Goal: Information Seeking & Learning: Find specific page/section

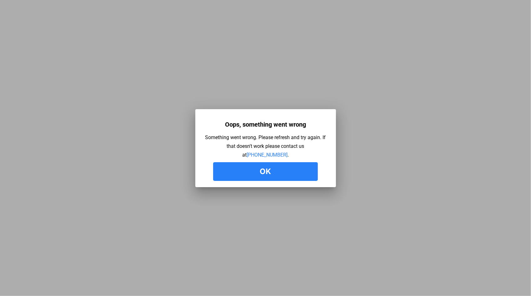
click at [279, 169] on button "Ok" at bounding box center [265, 171] width 105 height 19
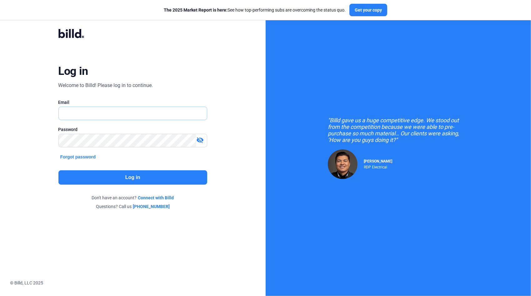
click at [68, 112] on input "text" at bounding box center [130, 113] width 142 height 13
type input "[PERSON_NAME][EMAIL_ADDRESS][DOMAIN_NAME]"
click at [96, 131] on div "Password" at bounding box center [132, 130] width 149 height 6
click at [144, 179] on button "Log in" at bounding box center [132, 178] width 149 height 14
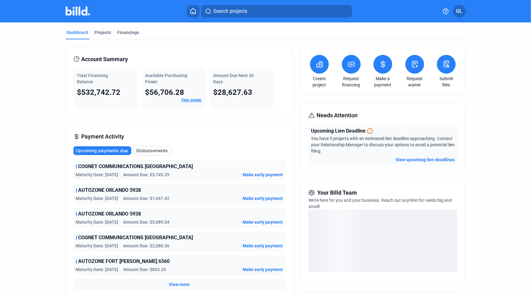
click at [232, 12] on span "Search projects" at bounding box center [230, 10] width 34 height 7
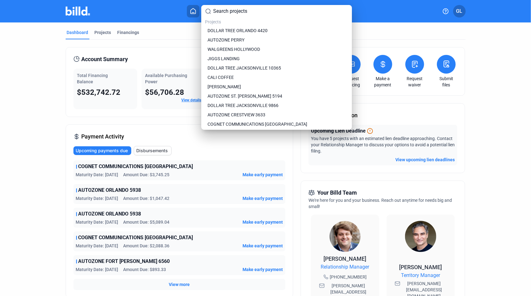
click at [126, 32] on div at bounding box center [265, 148] width 531 height 296
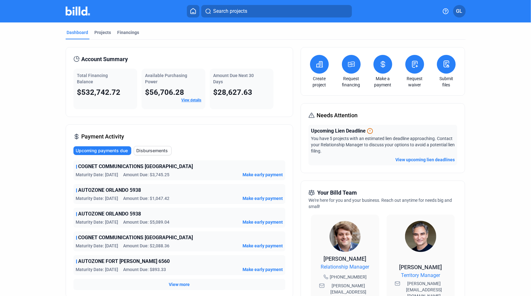
click at [79, 34] on div "Dashboard" at bounding box center [78, 32] width 22 height 6
click at [98, 31] on div "Projects" at bounding box center [103, 32] width 17 height 6
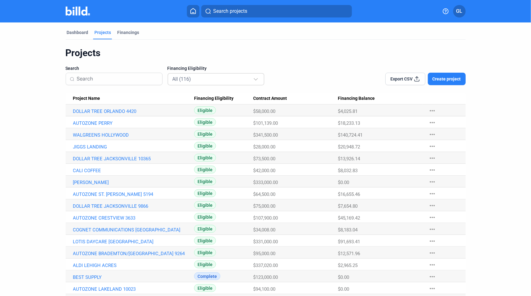
click at [203, 83] on div "All (116)" at bounding box center [215, 79] width 87 height 12
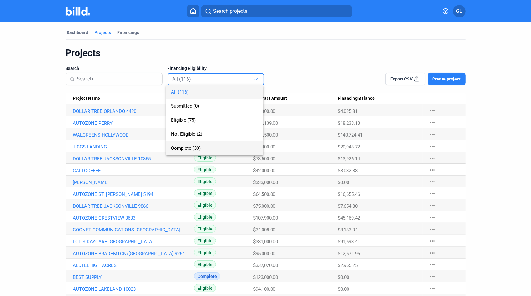
click at [187, 149] on span "Complete (39)" at bounding box center [186, 149] width 30 height 6
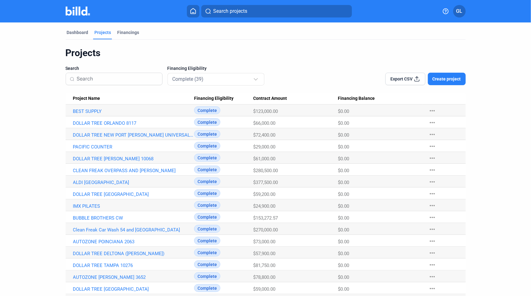
click at [127, 83] on input at bounding box center [118, 78] width 82 height 13
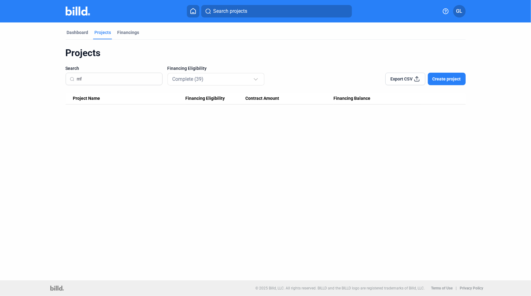
type input "m"
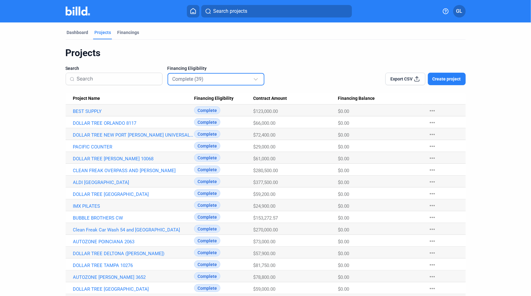
click at [220, 81] on div "Complete (39)" at bounding box center [212, 79] width 81 height 8
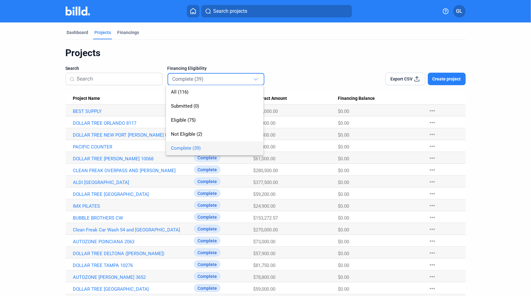
click at [355, 46] on div at bounding box center [265, 148] width 531 height 296
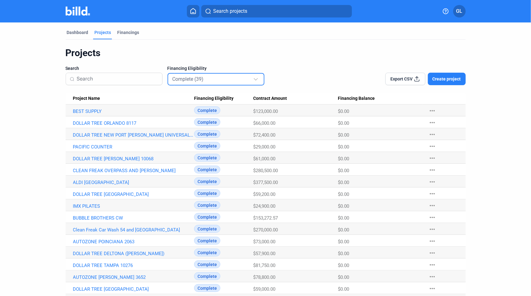
click at [216, 81] on div "Complete (39)" at bounding box center [212, 79] width 81 height 8
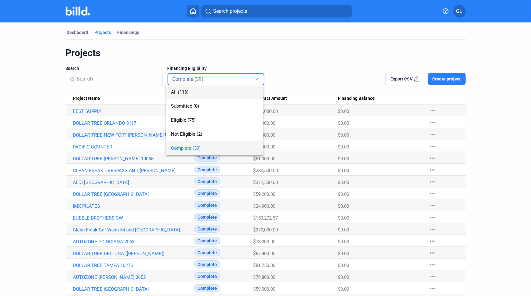
click at [186, 96] on span "All (116)" at bounding box center [214, 92] width 87 height 14
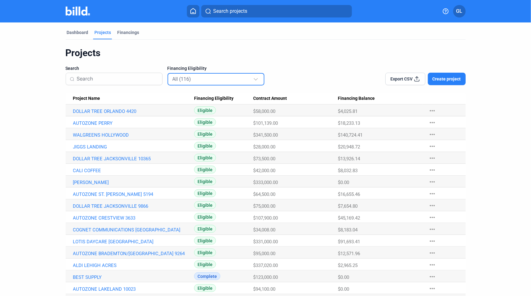
click at [202, 79] on div "All (116)" at bounding box center [212, 79] width 81 height 8
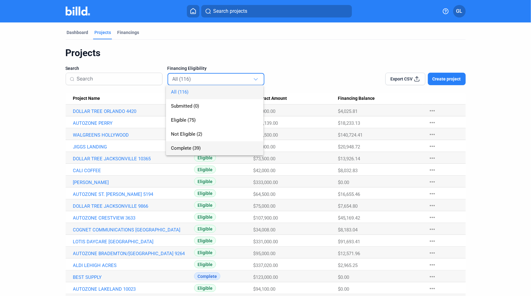
click at [181, 148] on span "Complete (39)" at bounding box center [186, 149] width 30 height 6
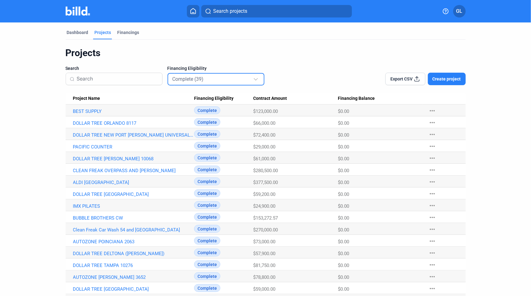
click at [209, 77] on div "Complete (39)" at bounding box center [212, 79] width 81 height 8
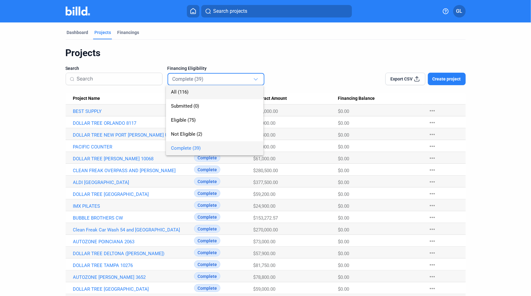
click at [182, 90] on span "All (116)" at bounding box center [179, 92] width 17 height 6
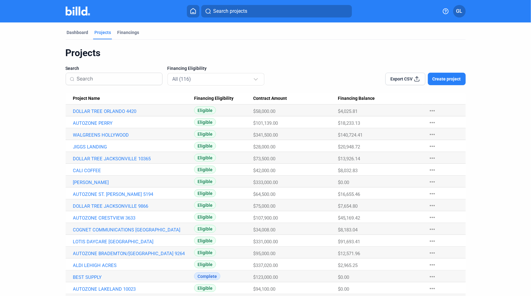
click at [132, 79] on input at bounding box center [118, 78] width 82 height 13
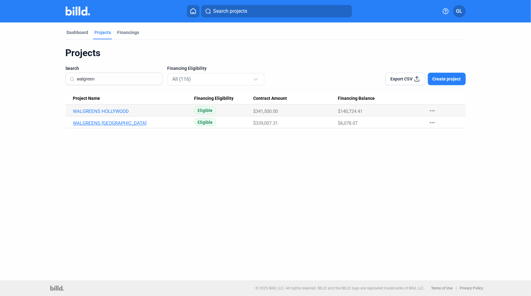
type input "walgreen"
click at [131, 114] on link "WALGREENS AVENIR WEST PALM BEACH GARDENS" at bounding box center [133, 112] width 121 height 6
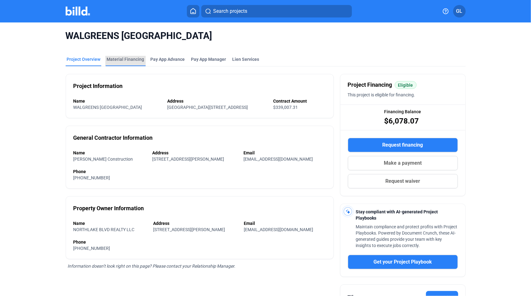
click at [125, 60] on div "Material Financing" at bounding box center [125, 59] width 37 height 6
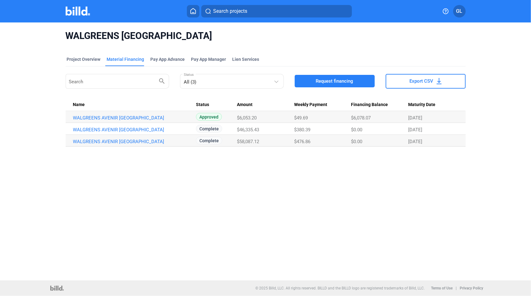
click at [288, 121] on div "$58,087.12" at bounding box center [265, 118] width 57 height 6
click at [181, 121] on link "WALGREENS AVENIR WEST PALM BEACH GARDENS_MF_2" at bounding box center [133, 118] width 121 height 6
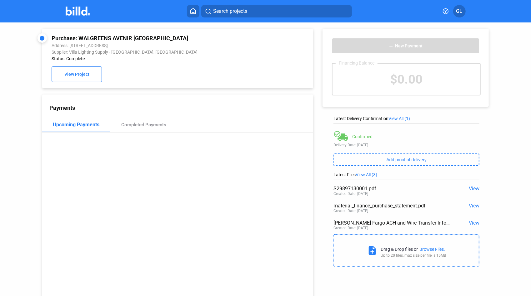
click at [474, 224] on span "View" at bounding box center [474, 223] width 11 height 6
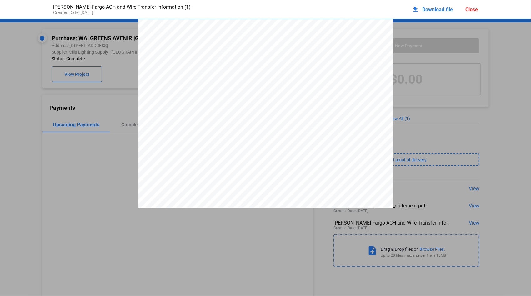
click at [508, 191] on div "VILLA LIGHTING SUPPLY ACH / Wire Instructions for Villa Lighting Supply, Inc. B…" at bounding box center [265, 184] width 531 height 330
click at [470, 203] on div "VILLA LIGHTING SUPPLY ACH / Wire Instructions for Villa Lighting Supply, Inc. B…" at bounding box center [265, 184] width 531 height 330
click at [470, 207] on div "VILLA LIGHTING SUPPLY ACH / Wire Instructions for Villa Lighting Supply, Inc. B…" at bounding box center [265, 184] width 531 height 330
click at [471, 27] on div "VILLA LIGHTING SUPPLY ACH / Wire Instructions for Villa Lighting Supply, Inc. B…" at bounding box center [265, 184] width 531 height 330
click at [465, 206] on div "VILLA LIGHTING SUPPLY ACH / Wire Instructions for Villa Lighting Supply, Inc. B…" at bounding box center [265, 184] width 531 height 330
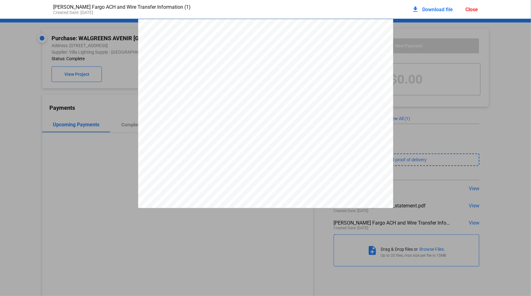
click at [469, 12] on div "Close" at bounding box center [471, 10] width 12 height 6
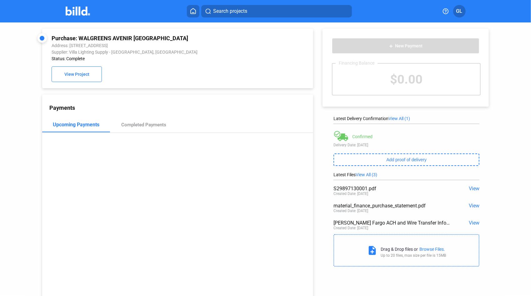
click at [474, 208] on span "View" at bounding box center [474, 206] width 11 height 6
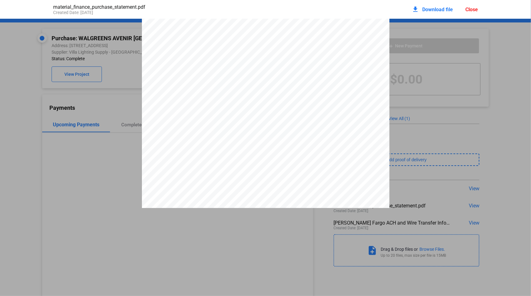
scroll to position [169, 0]
click at [475, 10] on div "Close" at bounding box center [471, 10] width 12 height 6
